Goal: Navigation & Orientation: Find specific page/section

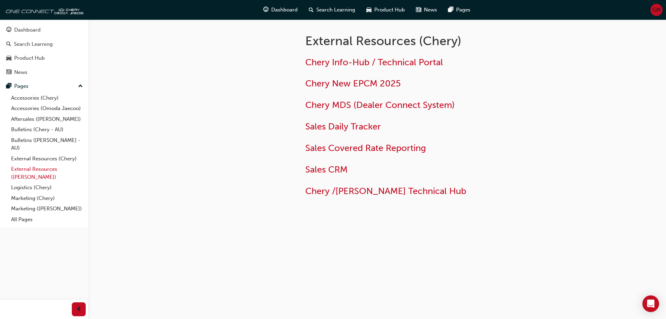
click at [21, 171] on link "External Resources ([PERSON_NAME])" at bounding box center [46, 173] width 77 height 18
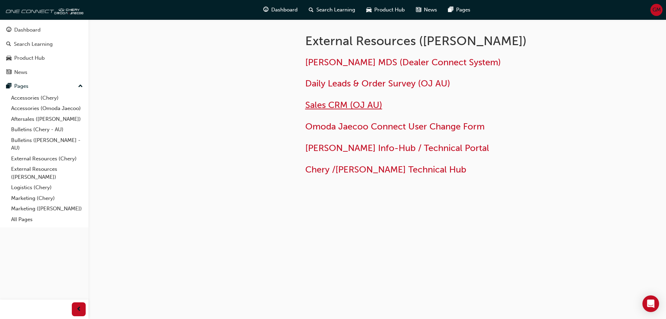
click at [346, 104] on span "Sales CRM (OJ AU)" at bounding box center [343, 104] width 77 height 11
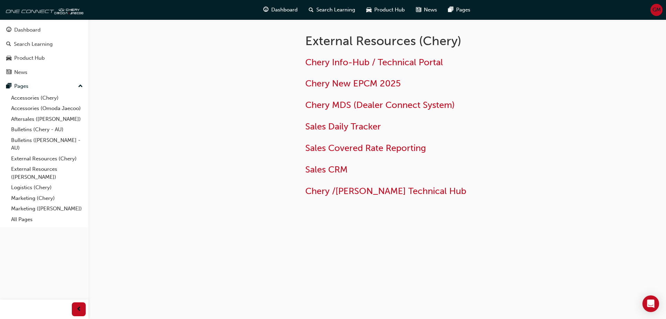
click at [348, 173] on h2 "Sales CRM" at bounding box center [417, 169] width 225 height 11
click at [343, 170] on span "Sales CRM" at bounding box center [326, 169] width 42 height 11
